Goal: Task Accomplishment & Management: Use online tool/utility

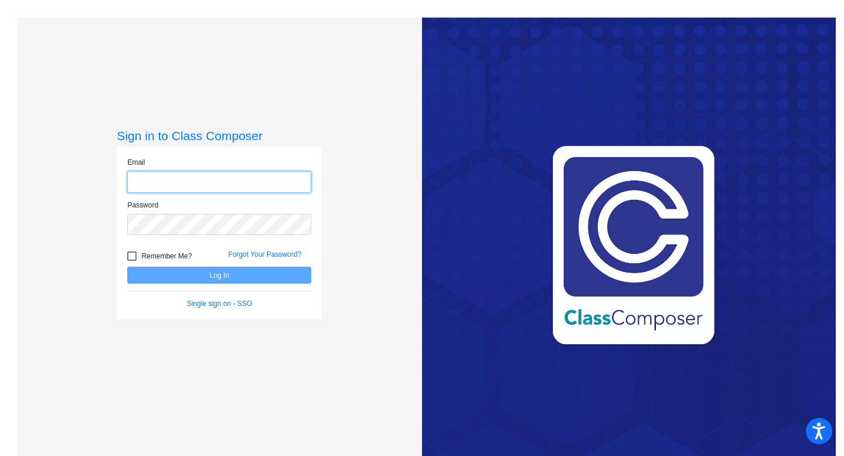
type input "[EMAIL_ADDRESS][DOMAIN_NAME]"
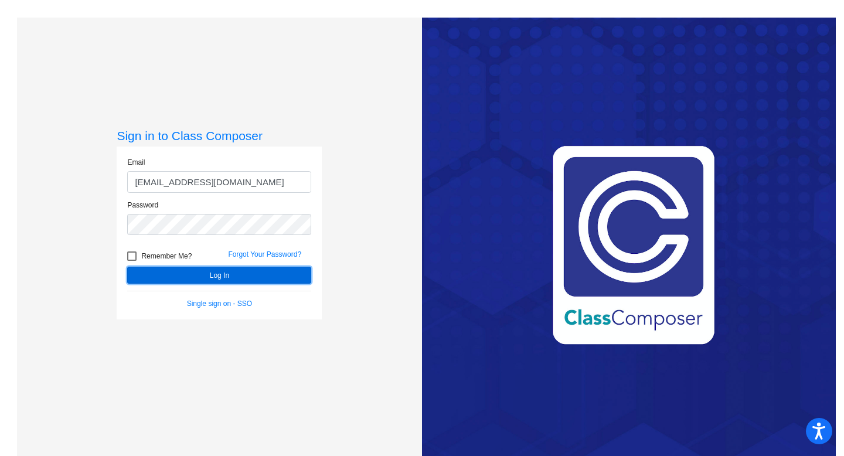
click at [238, 275] on button "Log In" at bounding box center [219, 275] width 184 height 17
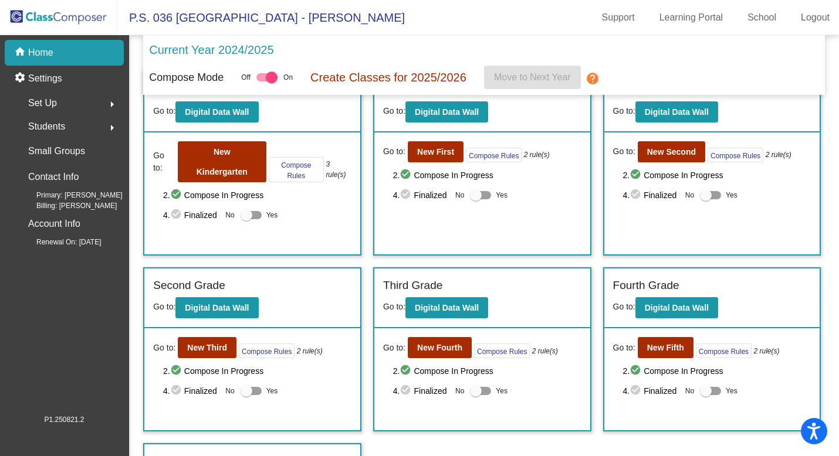
scroll to position [40, 0]
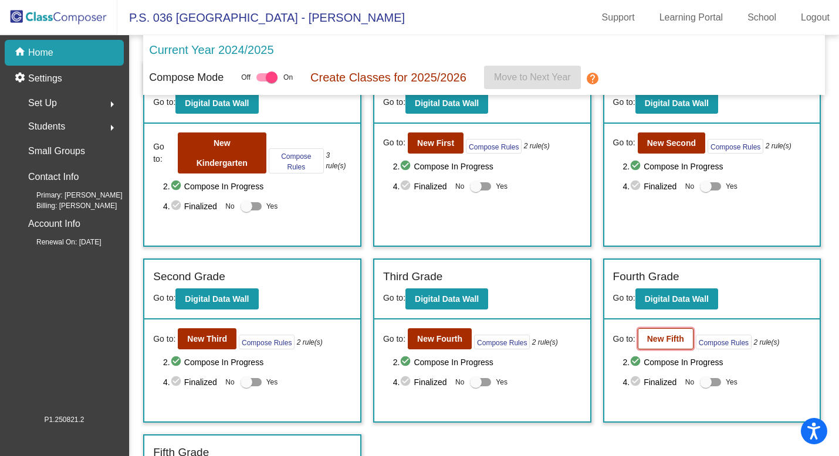
click at [665, 346] on button "New Fifth" at bounding box center [665, 338] width 56 height 21
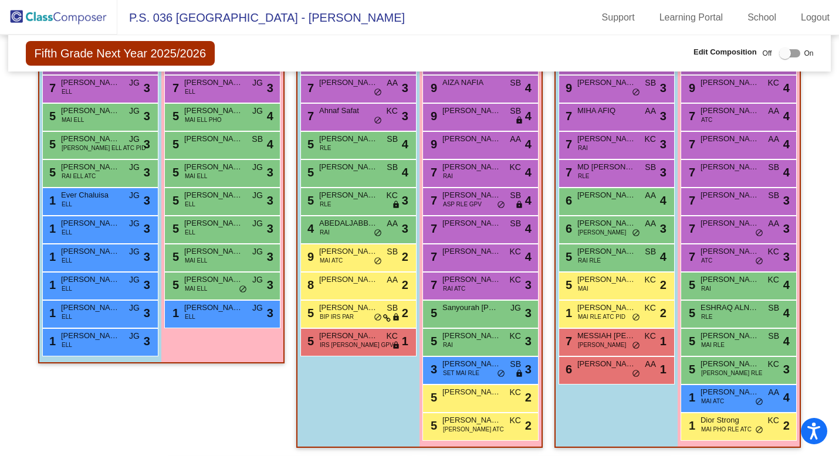
scroll to position [406, 0]
click at [610, 222] on span "[PERSON_NAME]" at bounding box center [606, 224] width 59 height 12
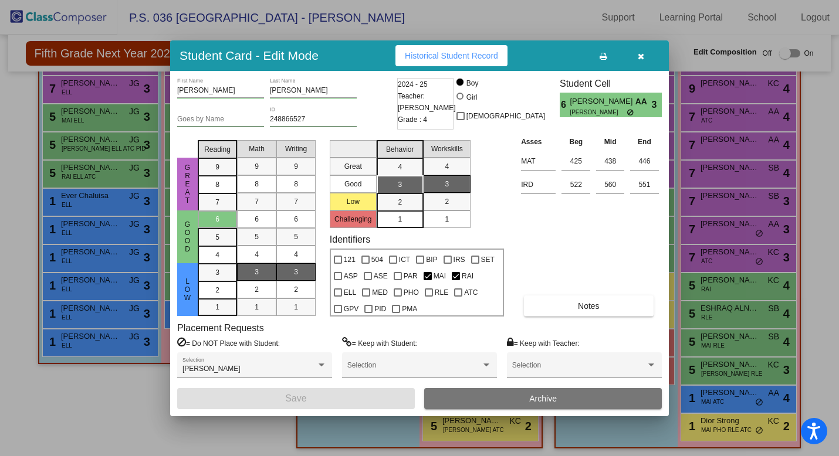
scroll to position [0, 0]
click at [645, 55] on button "button" at bounding box center [641, 55] width 38 height 21
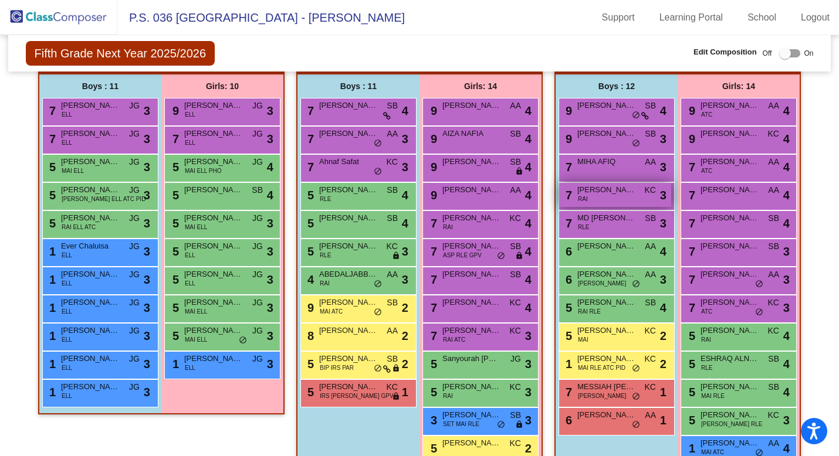
scroll to position [353, 0]
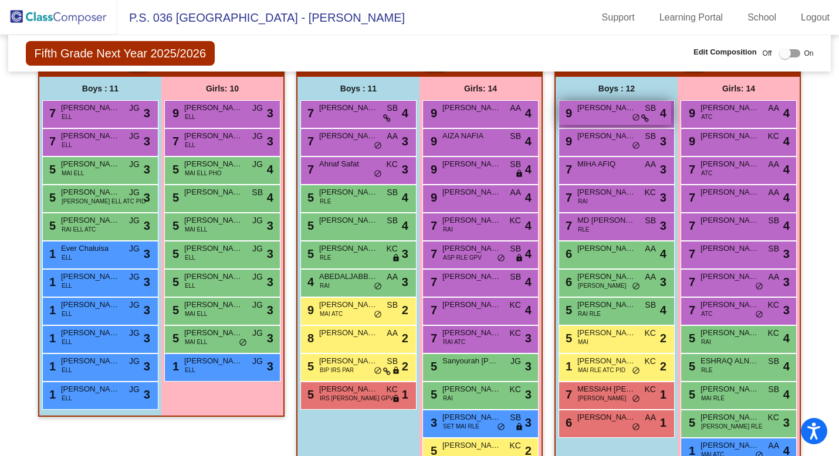
click at [588, 108] on span "[PERSON_NAME]" at bounding box center [606, 108] width 59 height 12
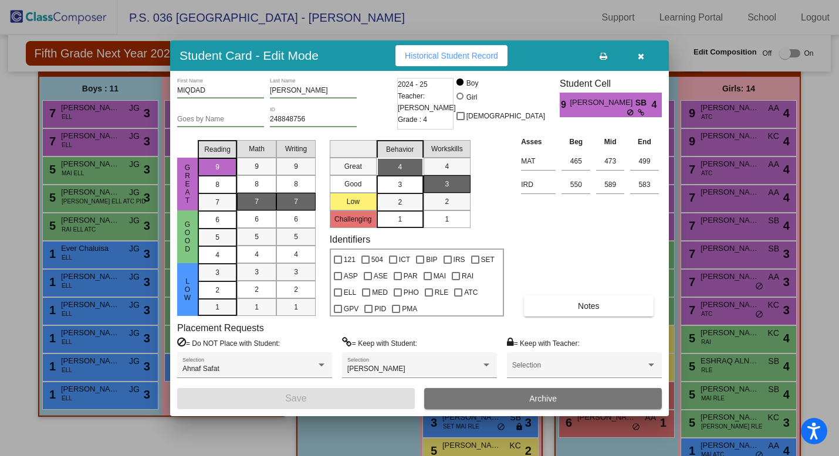
click at [643, 57] on icon "button" at bounding box center [640, 56] width 6 height 8
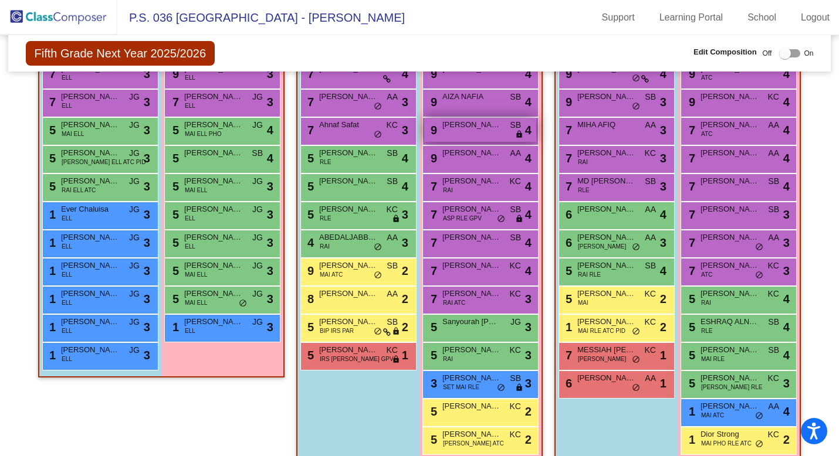
scroll to position [375, 0]
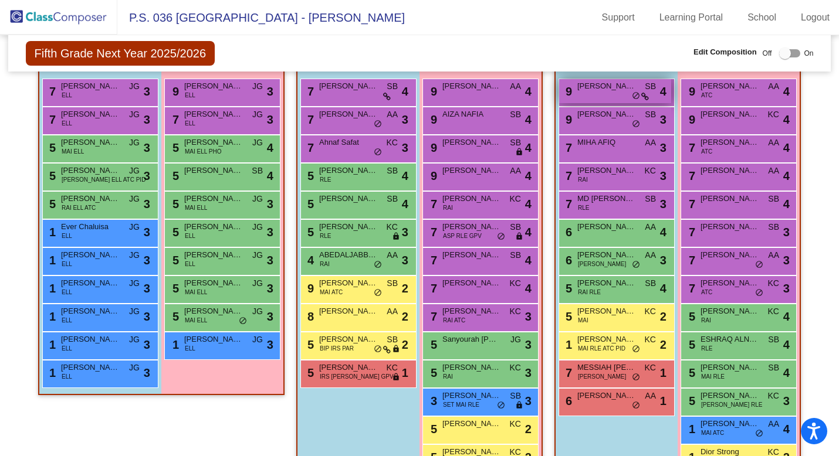
click at [597, 83] on span "[PERSON_NAME]" at bounding box center [606, 86] width 59 height 12
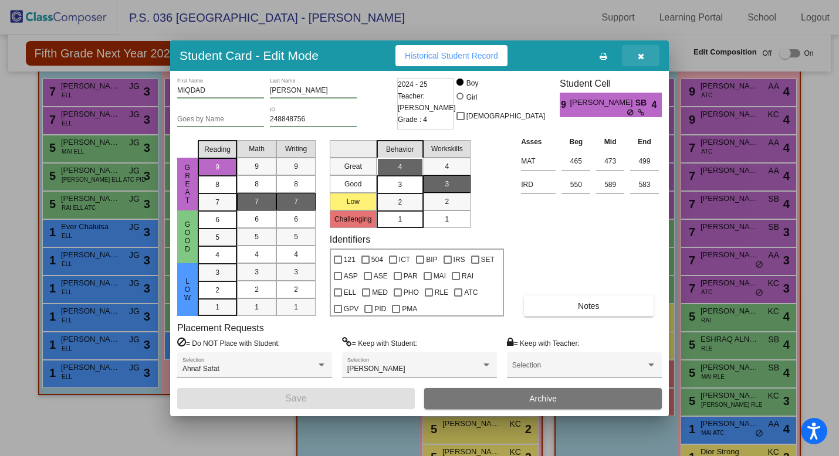
click at [641, 56] on icon "button" at bounding box center [640, 56] width 6 height 8
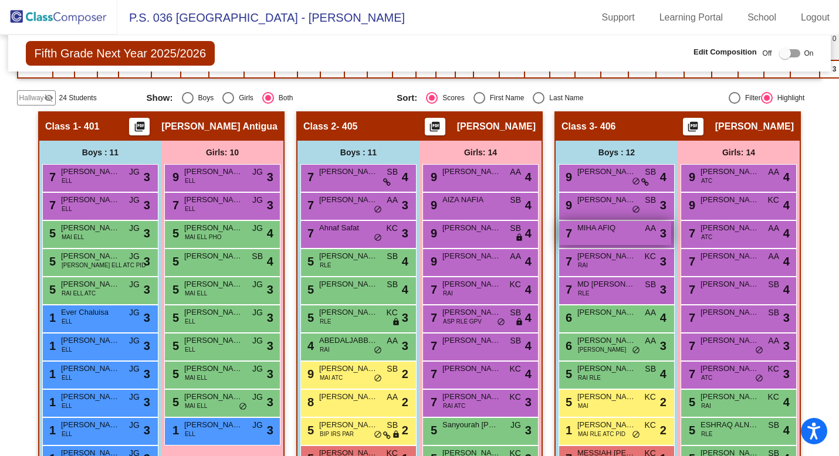
scroll to position [309, 0]
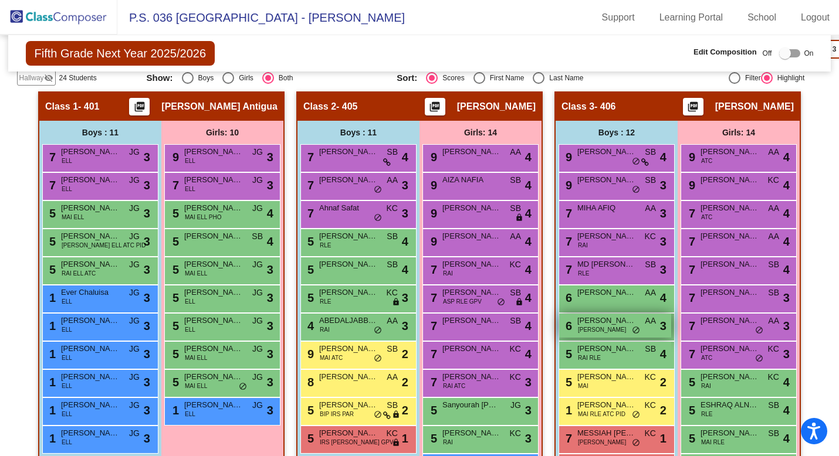
click at [588, 327] on span "[PERSON_NAME]" at bounding box center [602, 329] width 48 height 9
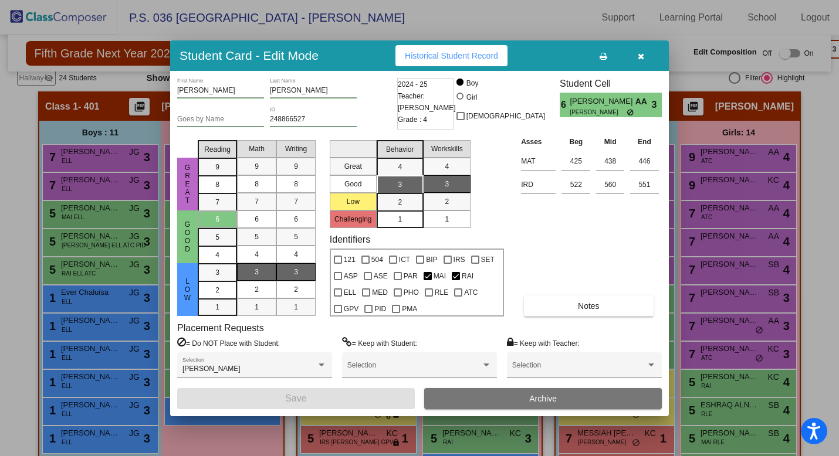
click at [646, 62] on button "button" at bounding box center [641, 55] width 38 height 21
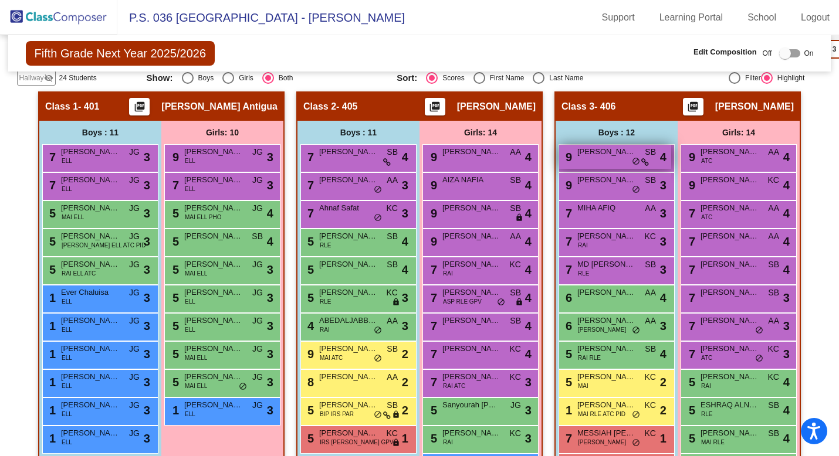
click at [599, 154] on span "[PERSON_NAME]" at bounding box center [606, 152] width 59 height 12
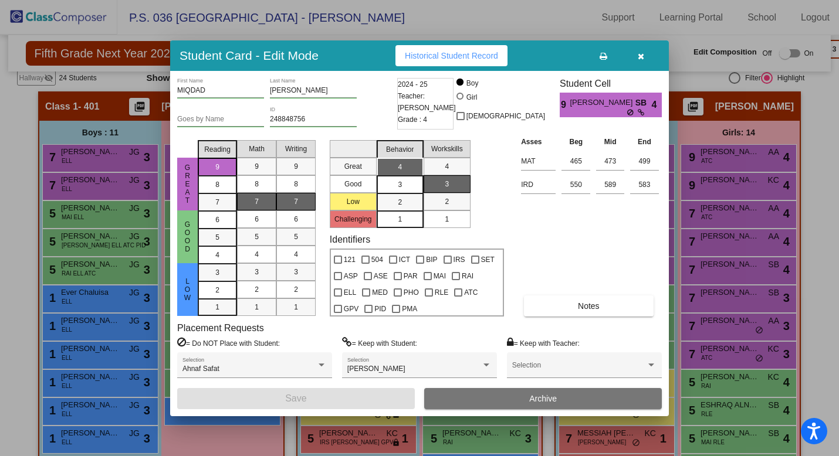
click at [638, 59] on icon "button" at bounding box center [640, 56] width 6 height 8
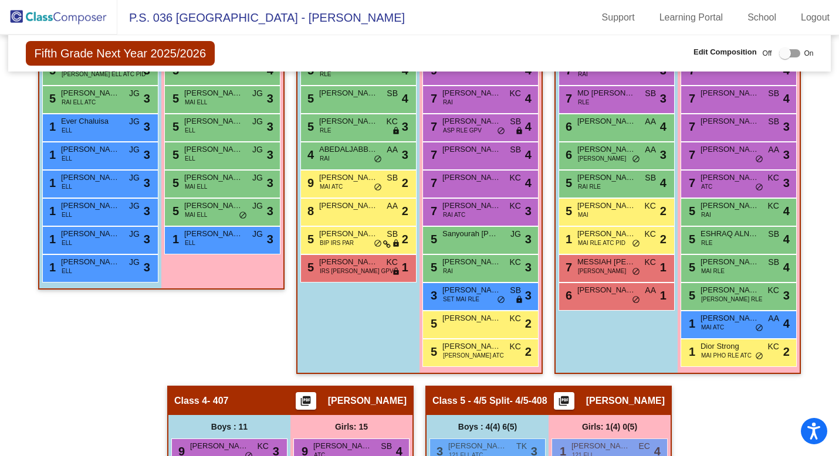
scroll to position [596, 0]
